Goal: Information Seeking & Learning: Learn about a topic

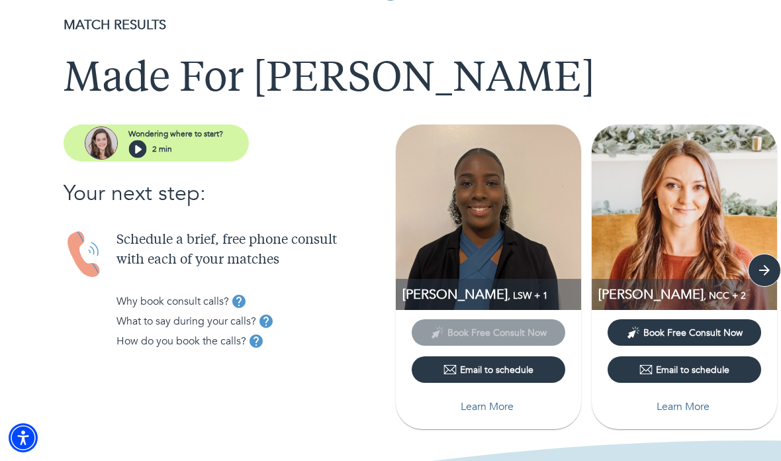
scroll to position [30, 0]
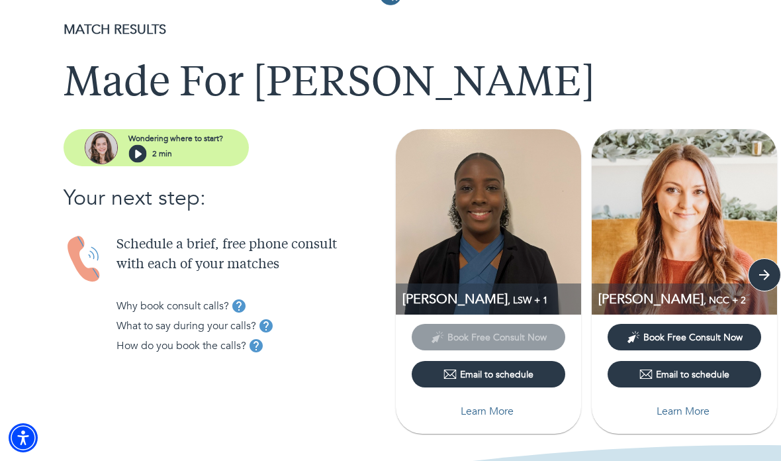
click at [765, 273] on icon "button" at bounding box center [765, 275] width 16 height 16
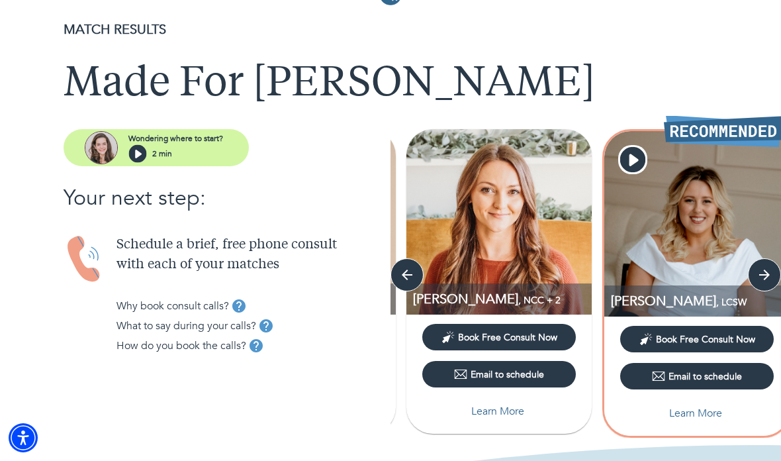
click at [763, 272] on icon "button" at bounding box center [765, 275] width 16 height 16
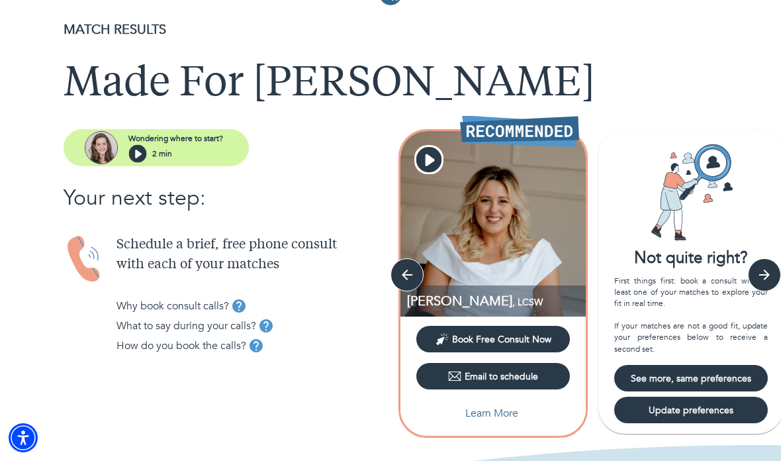
click at [763, 273] on icon "button" at bounding box center [765, 275] width 16 height 16
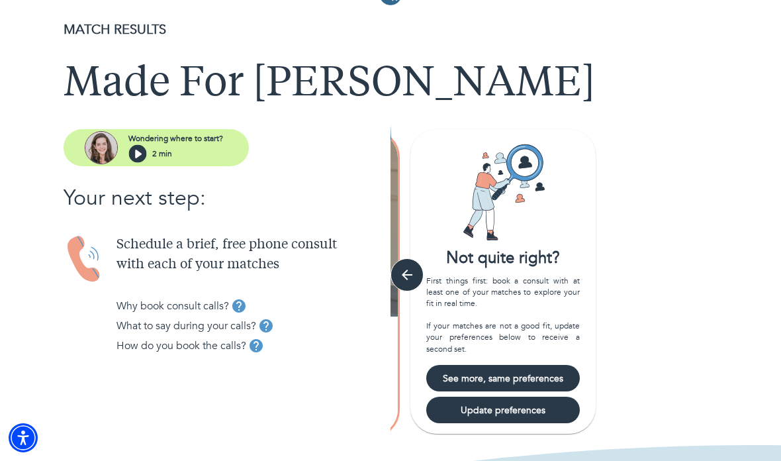
click at [411, 272] on icon "button" at bounding box center [407, 275] width 16 height 16
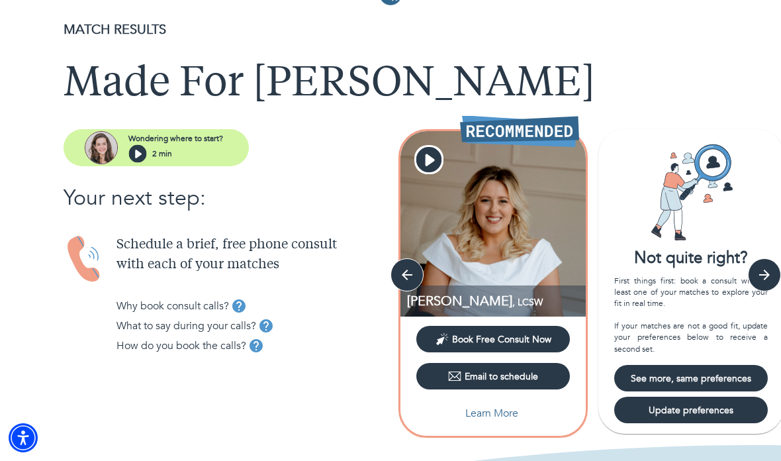
click at [408, 271] on icon "button" at bounding box center [407, 275] width 16 height 16
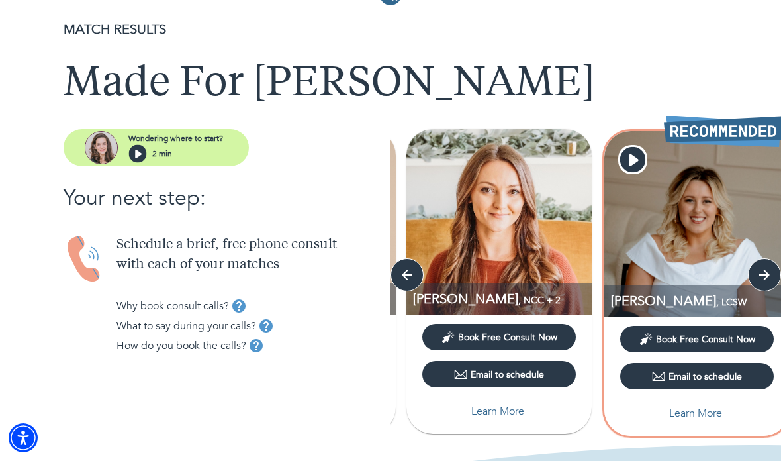
click at [404, 278] on icon "button" at bounding box center [407, 274] width 11 height 11
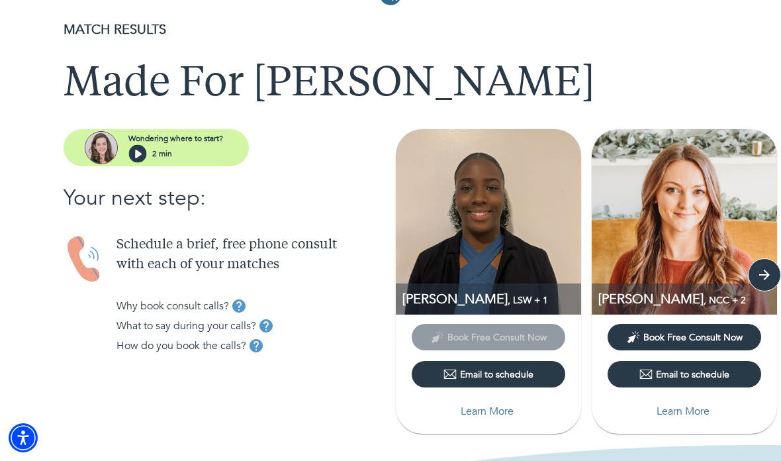
click at [502, 410] on p "Learn More" at bounding box center [487, 411] width 53 height 16
select select "6"
select select "2"
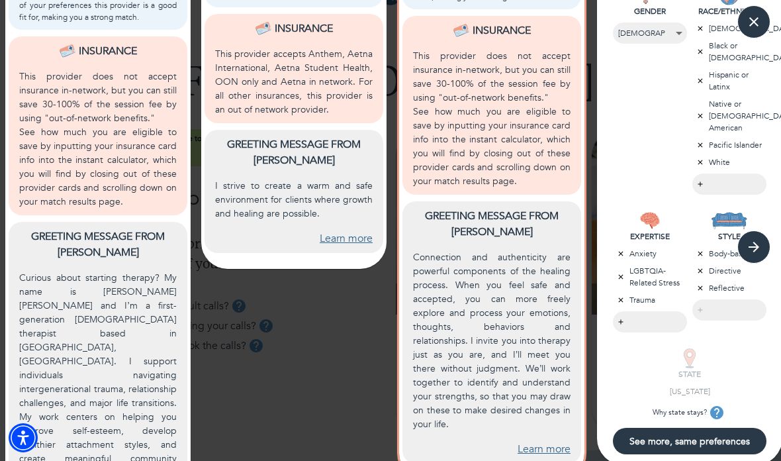
scroll to position [534, 0]
click at [550, 452] on link "Learn more" at bounding box center [544, 449] width 53 height 15
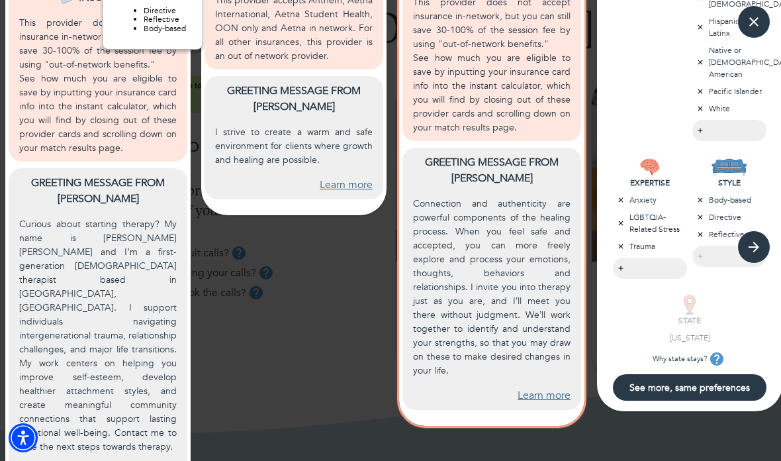
scroll to position [587, 0]
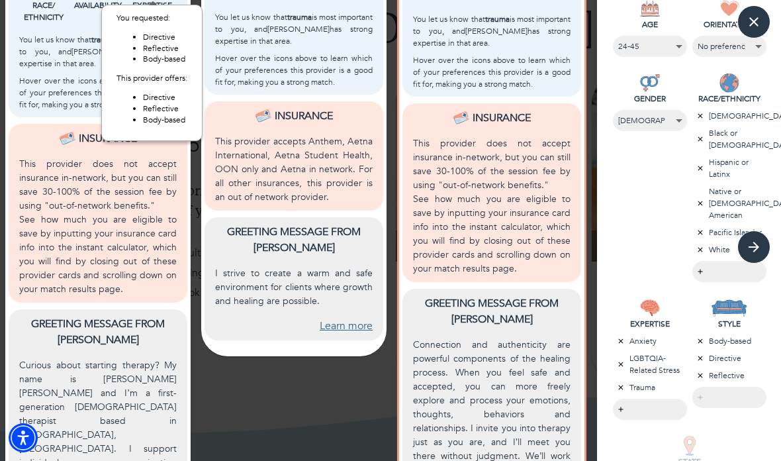
scroll to position [446, 0]
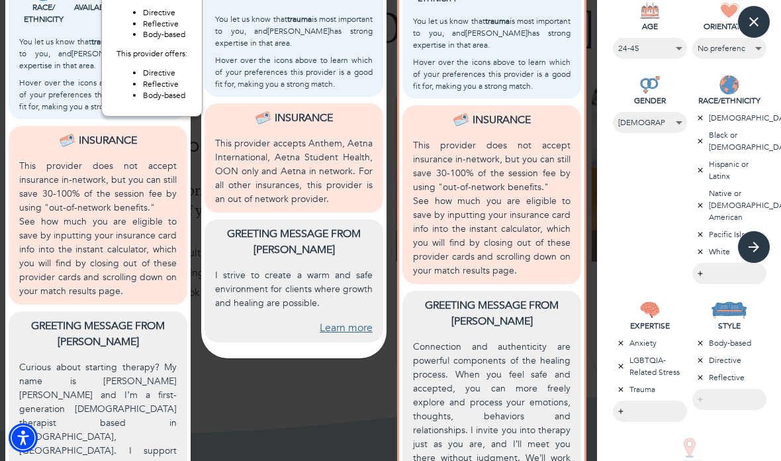
click at [357, 326] on link "Learn more" at bounding box center [346, 327] width 53 height 15
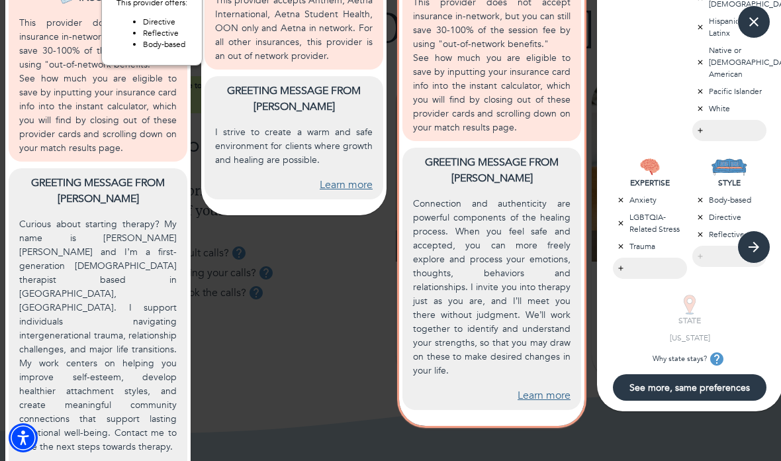
scroll to position [587, 0]
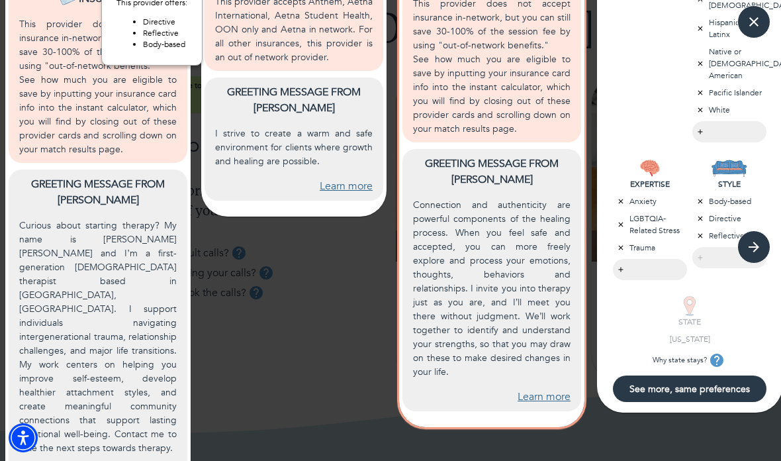
click at [712, 387] on span "See more, same preferences" at bounding box center [689, 389] width 143 height 13
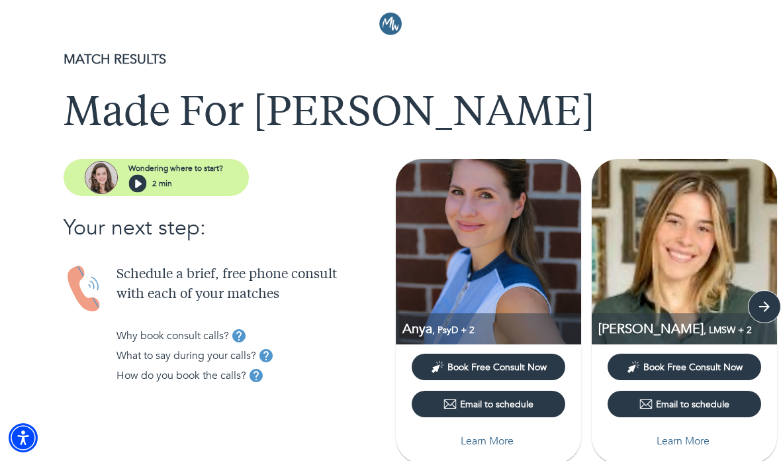
scroll to position [0, 0]
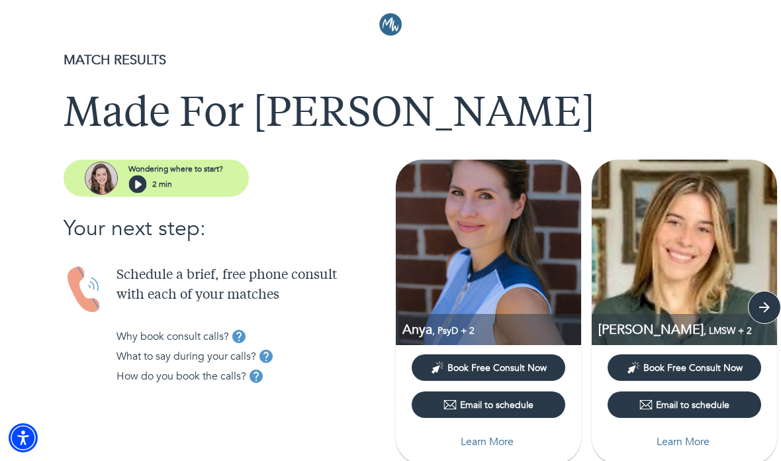
click at [495, 446] on p "Learn More" at bounding box center [487, 442] width 53 height 16
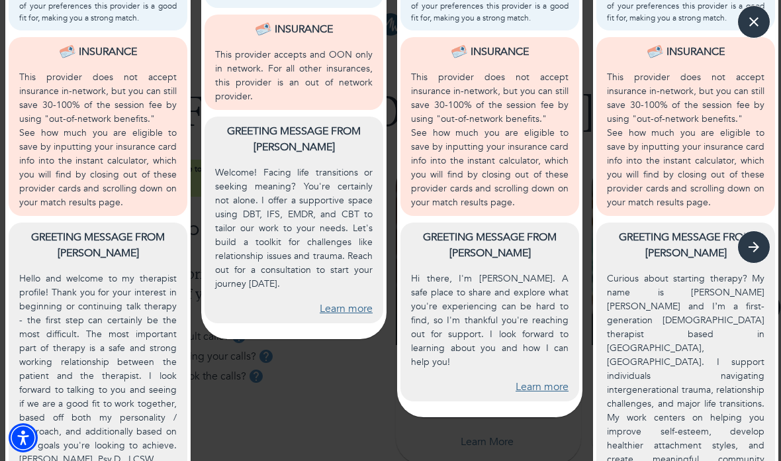
scroll to position [534, 0]
